Goal: Task Accomplishment & Management: Use online tool/utility

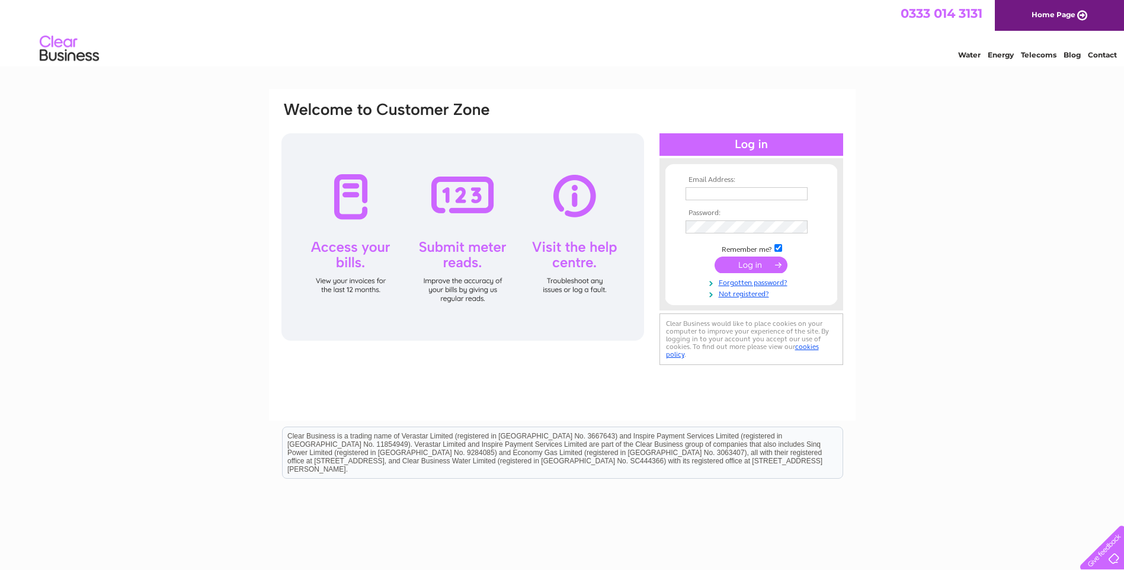
click at [701, 197] on input "text" at bounding box center [747, 193] width 122 height 13
type input "STEPHENOFLETCHER@AOL.COM"
click at [715, 258] on input "submit" at bounding box center [751, 266] width 73 height 17
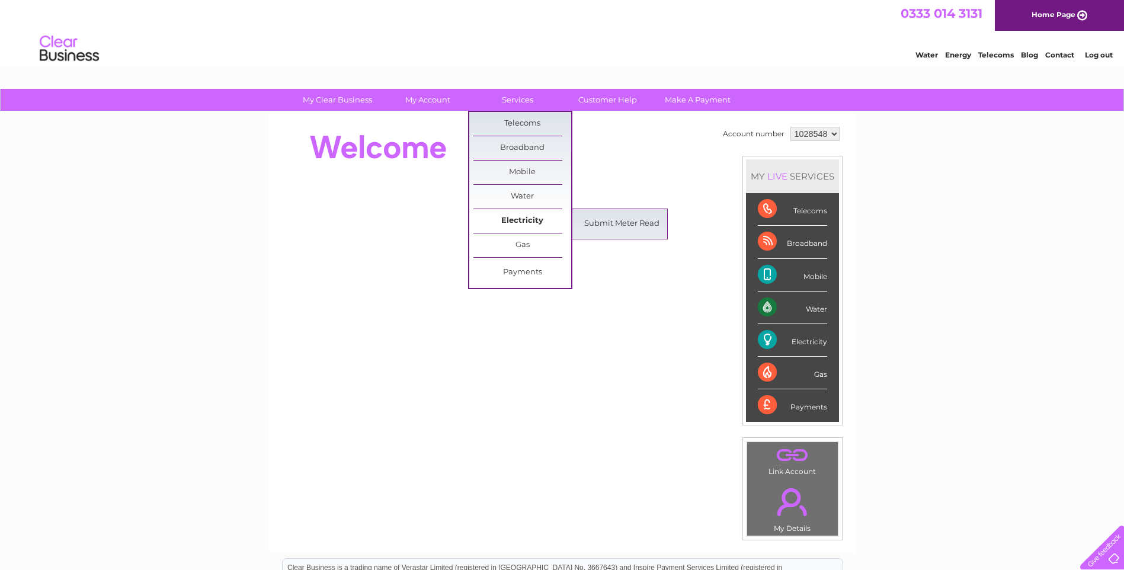
click at [510, 220] on link "Electricity" at bounding box center [522, 221] width 98 height 24
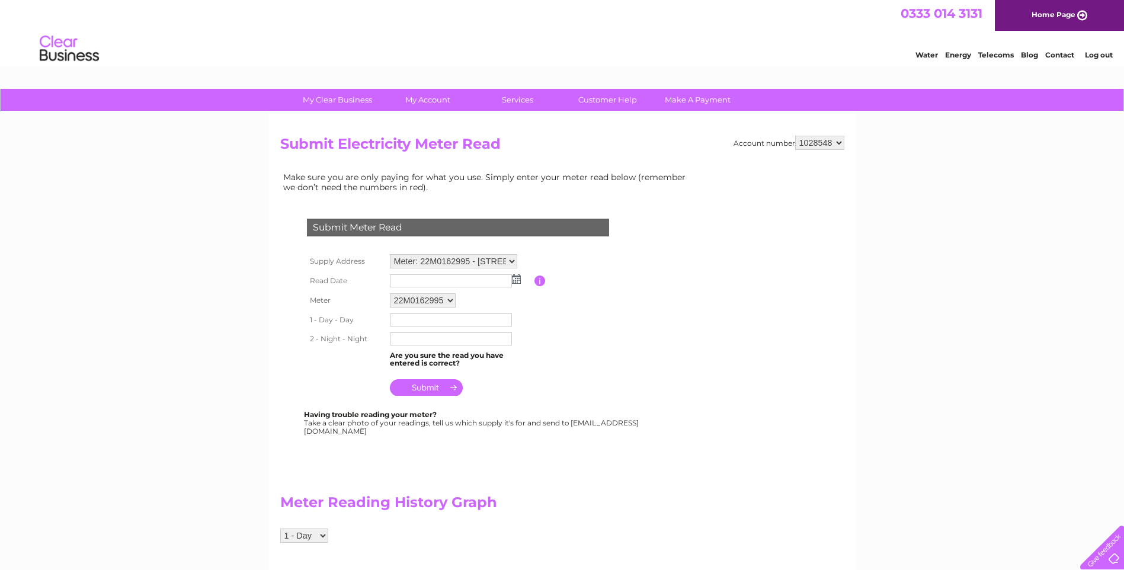
click at [402, 279] on input "text" at bounding box center [451, 280] width 122 height 13
click at [517, 282] on img at bounding box center [516, 278] width 9 height 9
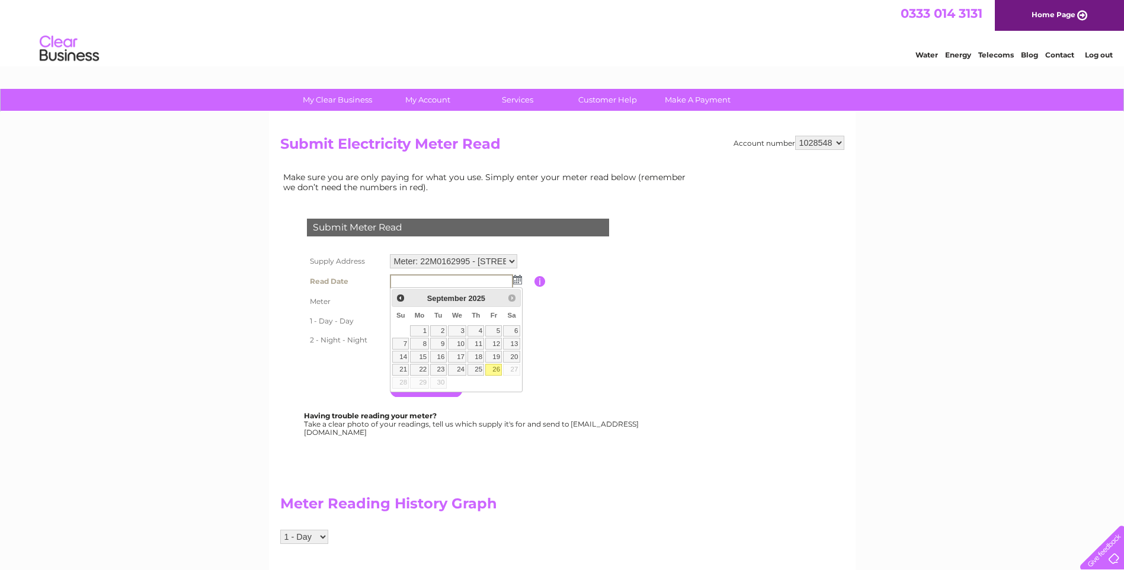
click at [495, 366] on link "26" at bounding box center [493, 370] width 17 height 12
type input "2025/09/26"
click at [401, 319] on input "text" at bounding box center [451, 320] width 123 height 14
